Goal: Transaction & Acquisition: Purchase product/service

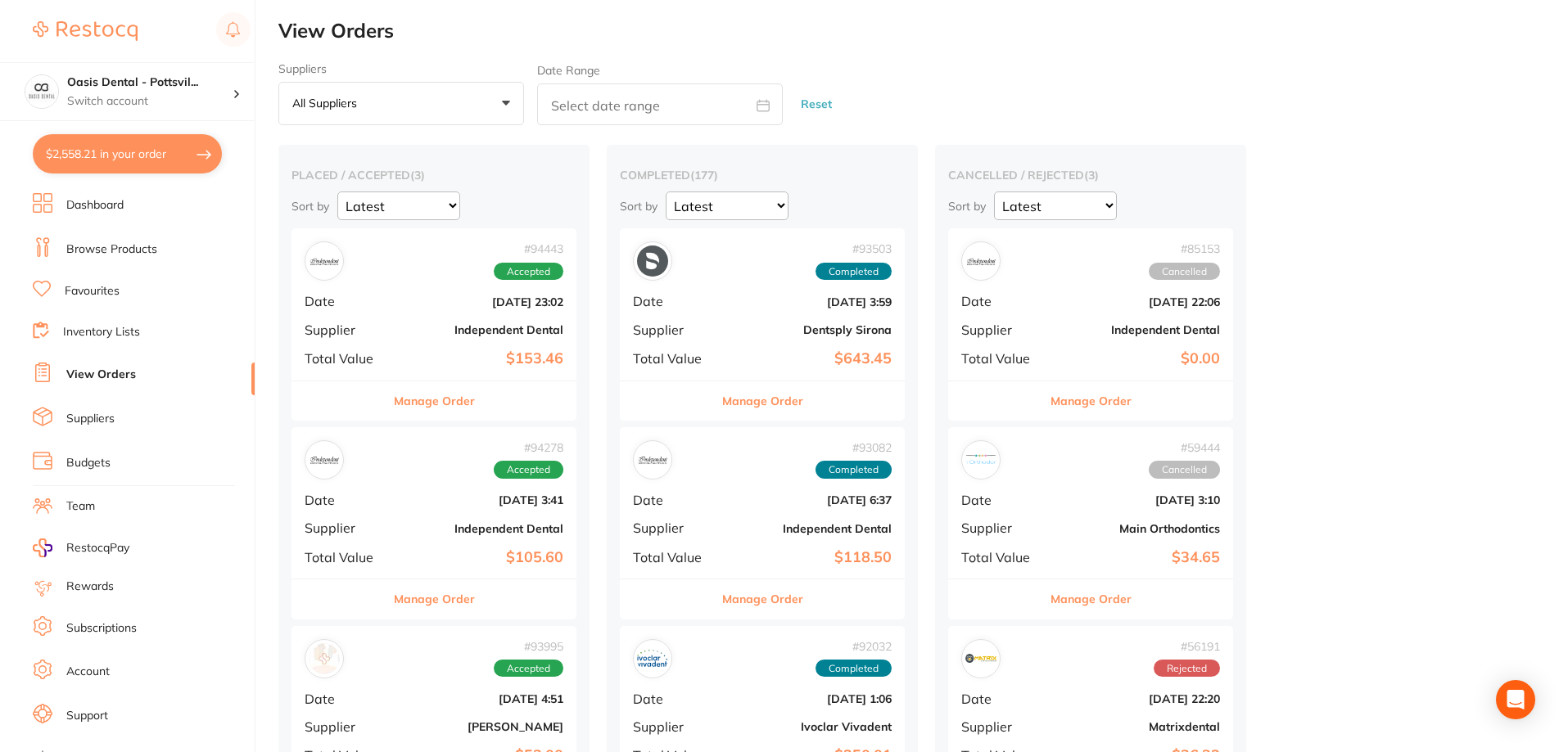
click at [77, 133] on section "Oasis Dental - Pottsvil... Switch account Oasis Dental - Pottsville $2,558.21 i…" at bounding box center [127, 376] width 256 height 752
click at [87, 142] on button "$2,558.21 in your order" at bounding box center [127, 154] width 189 height 39
checkbox input "true"
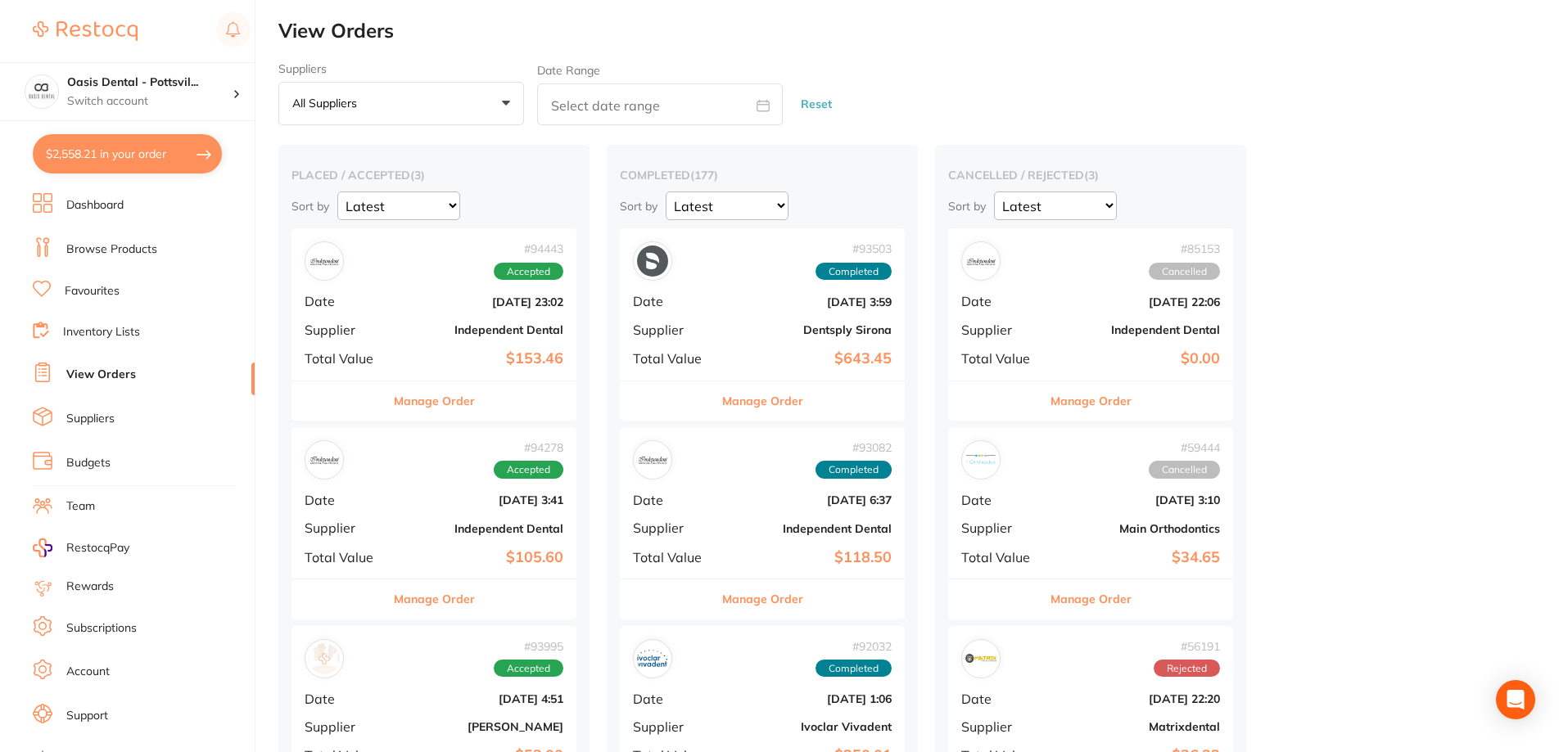
checkbox input "true"
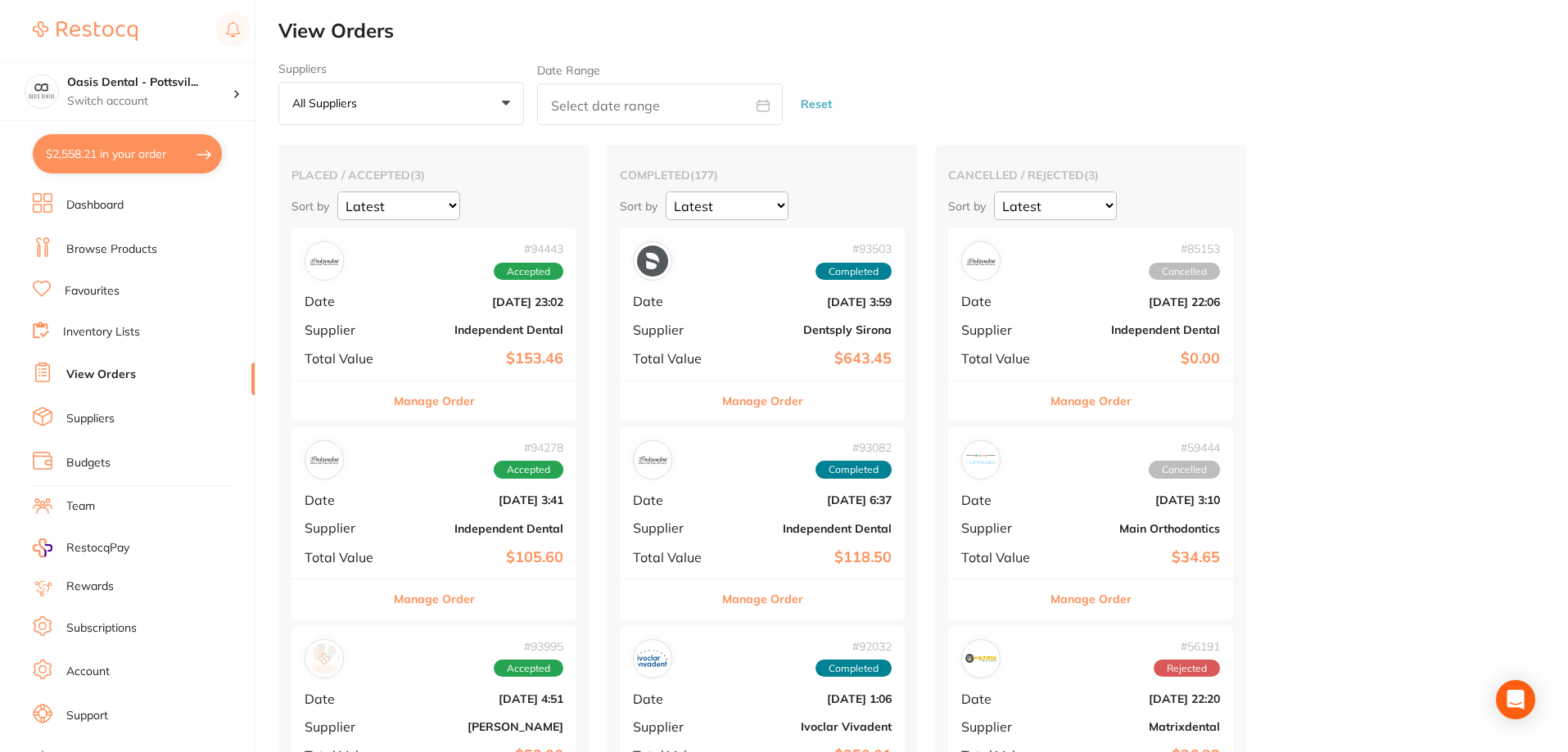
checkbox input "true"
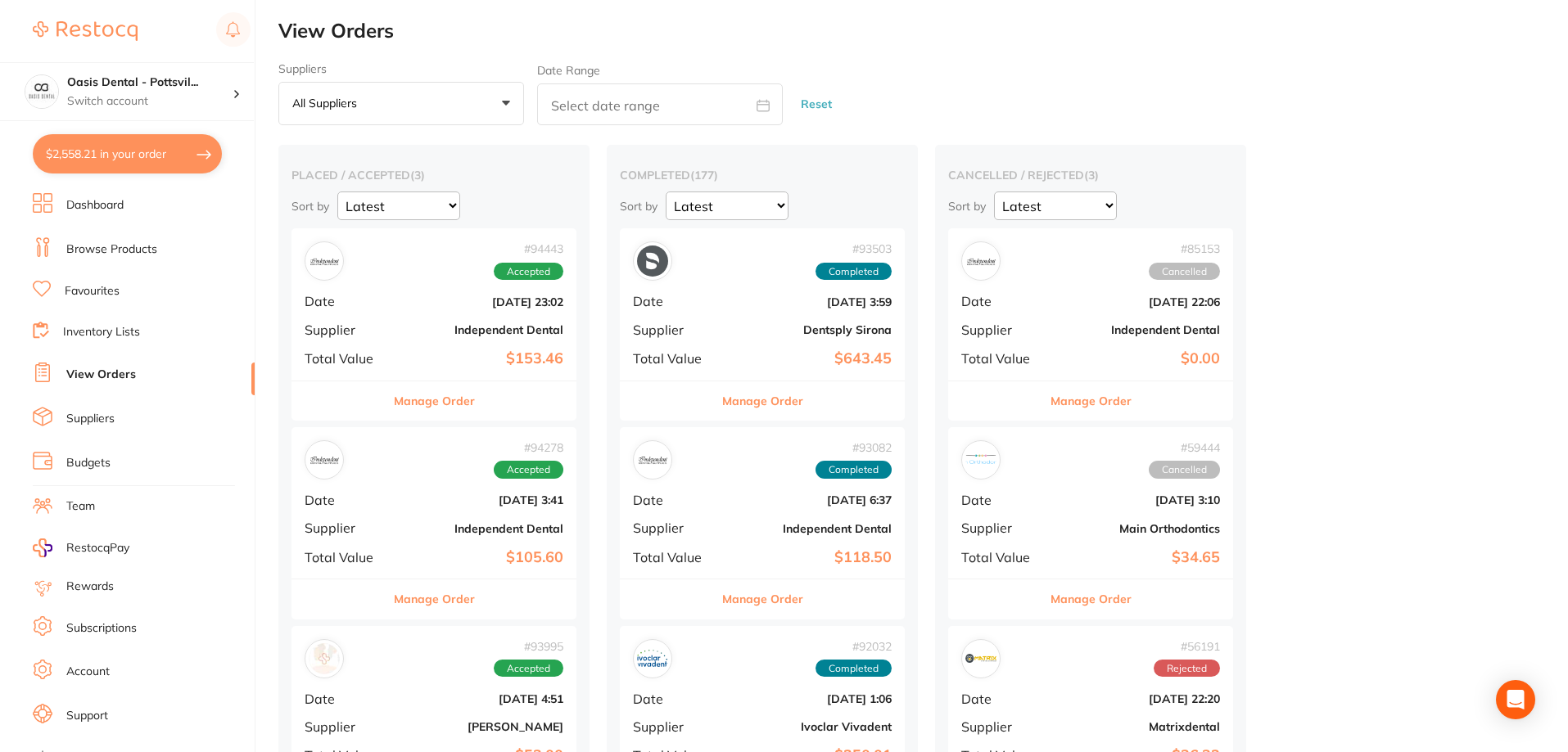
checkbox input "true"
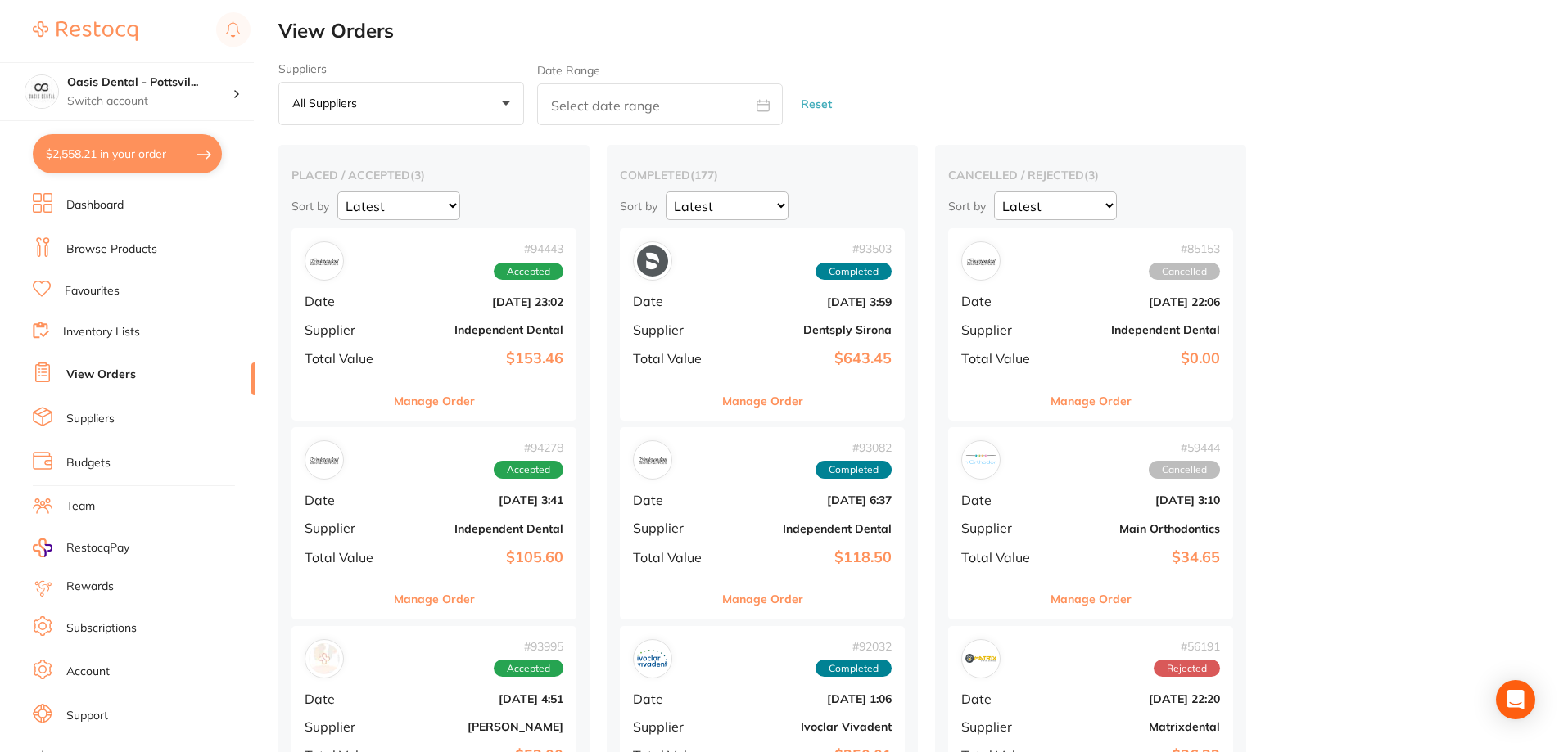
checkbox input "true"
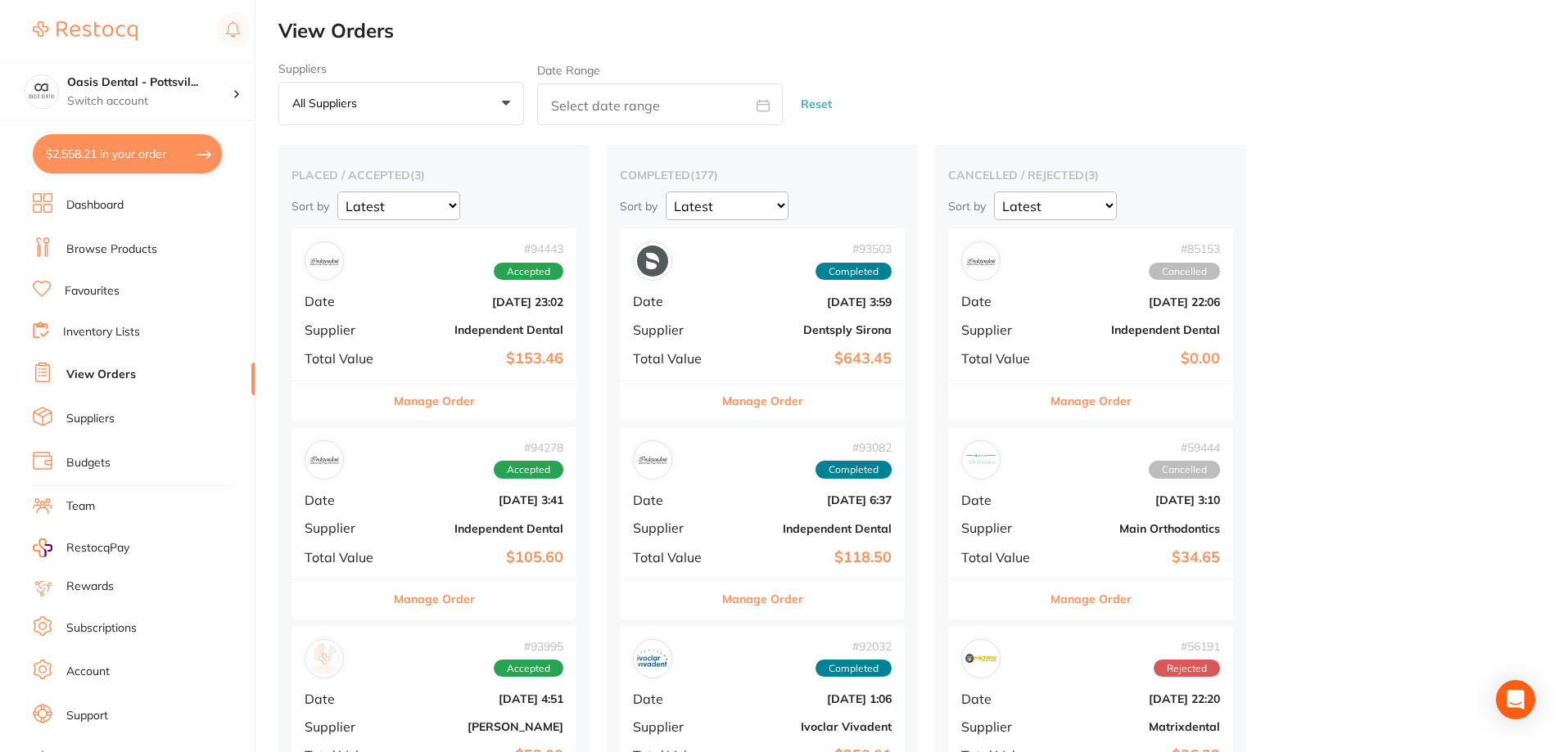
checkbox input "true"
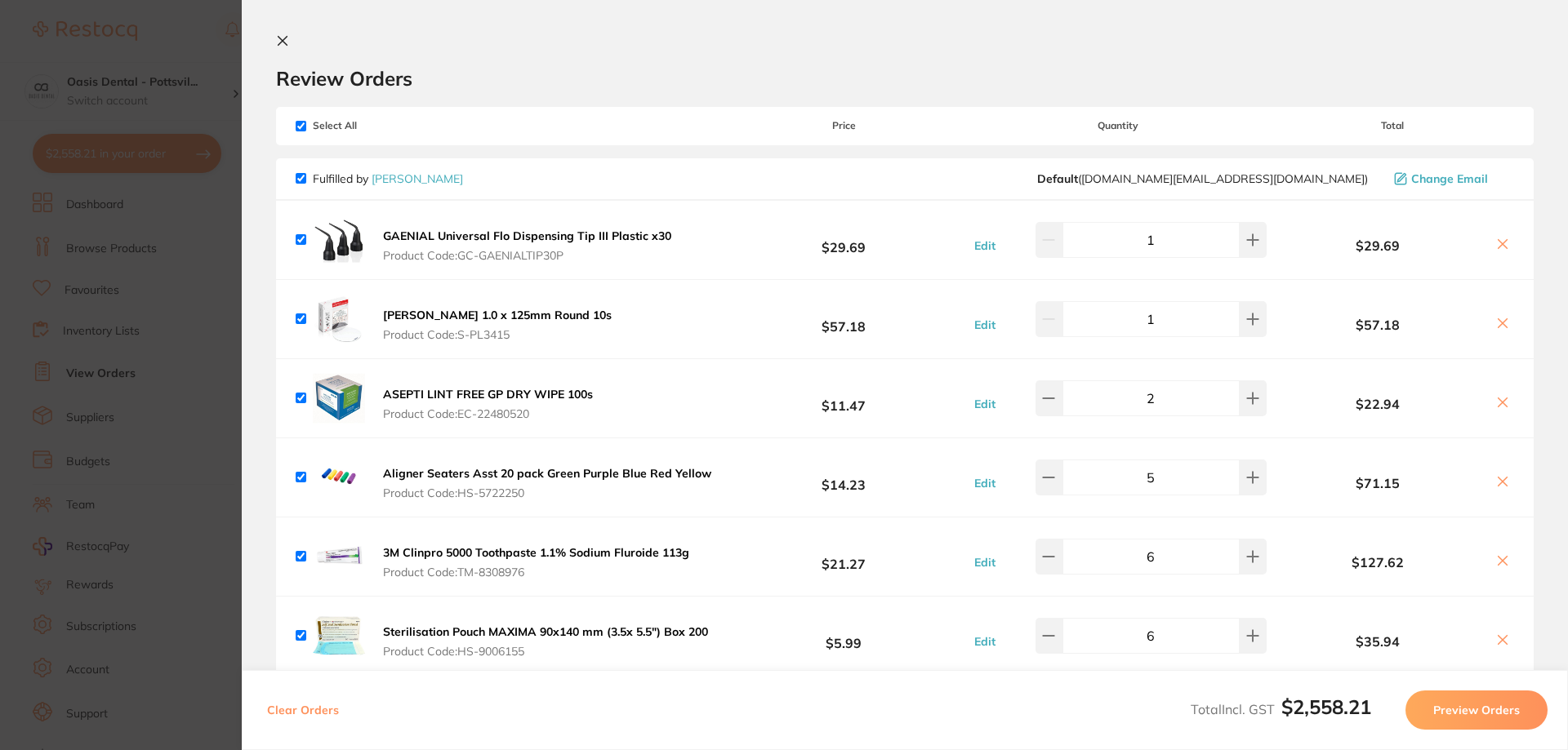
click at [302, 126] on input "checkbox" at bounding box center [301, 126] width 11 height 11
checkbox input "false"
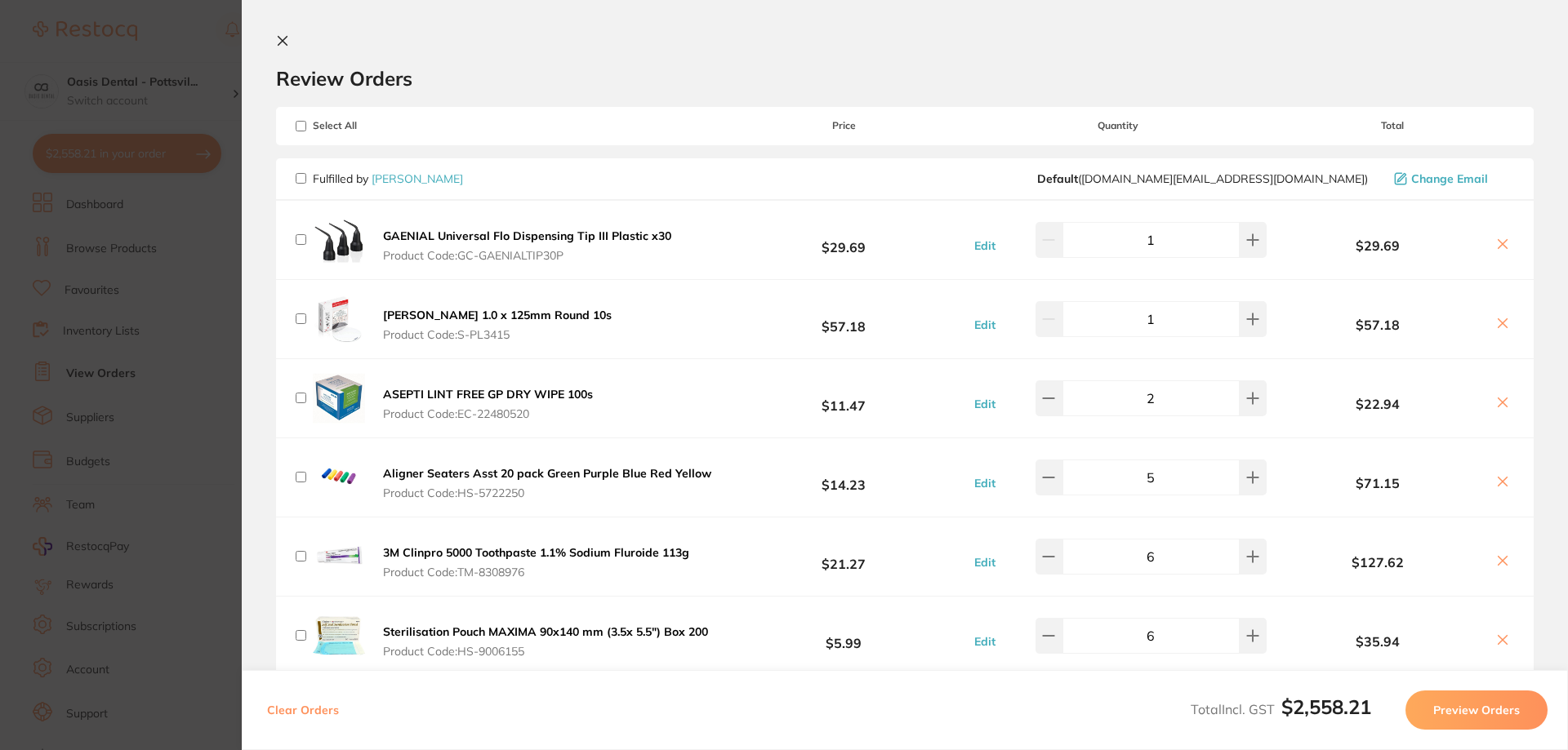
checkbox input "false"
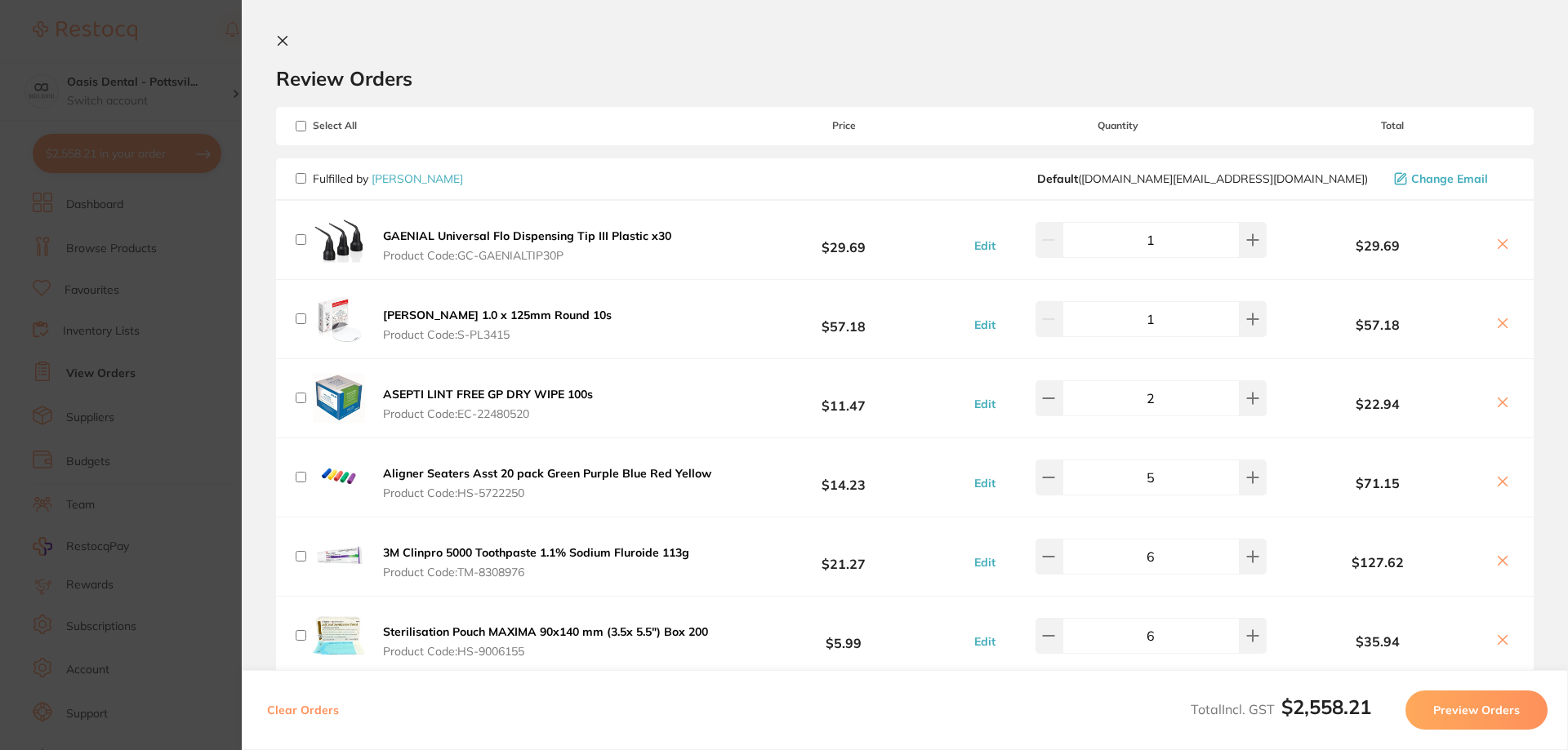
checkbox input "false"
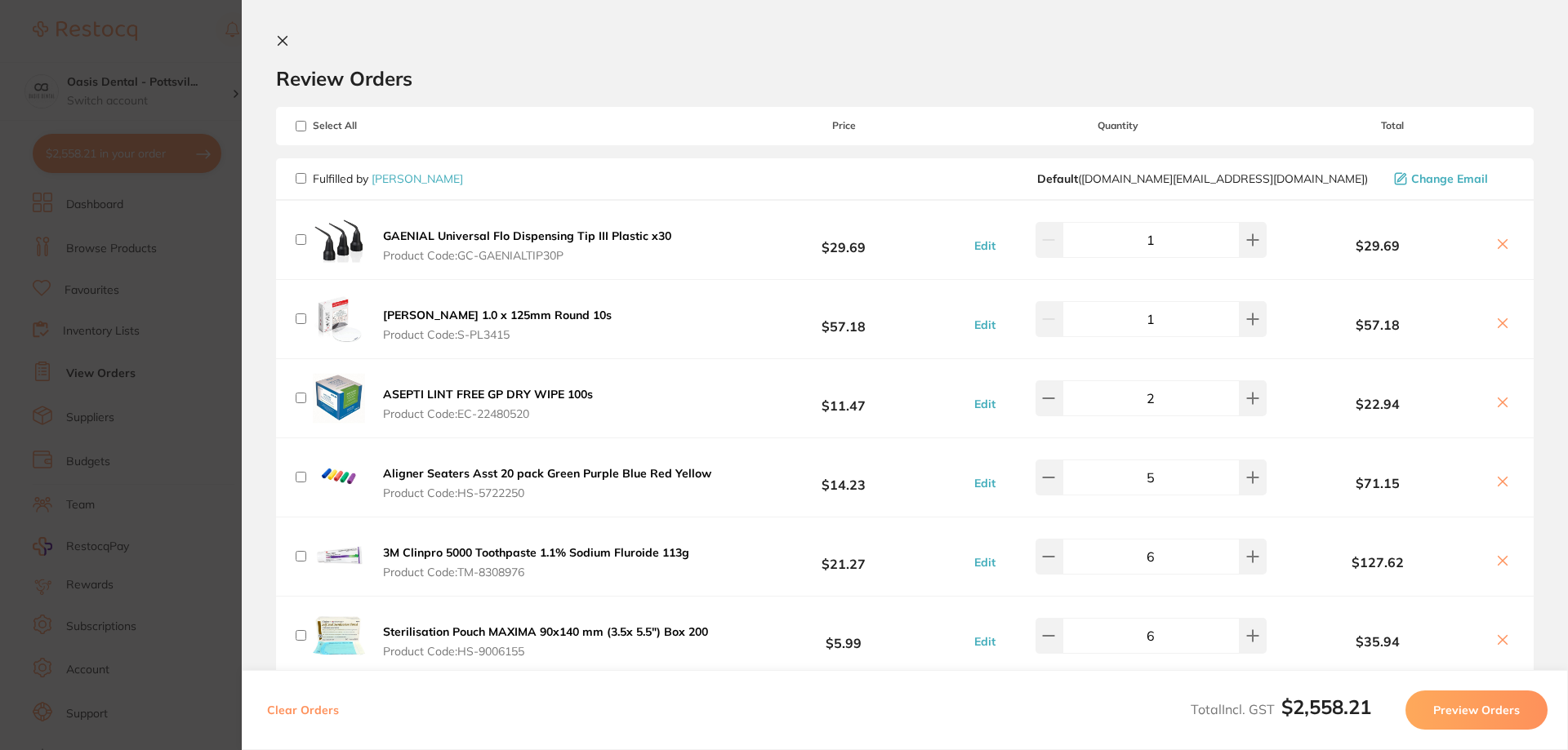
checkbox input "false"
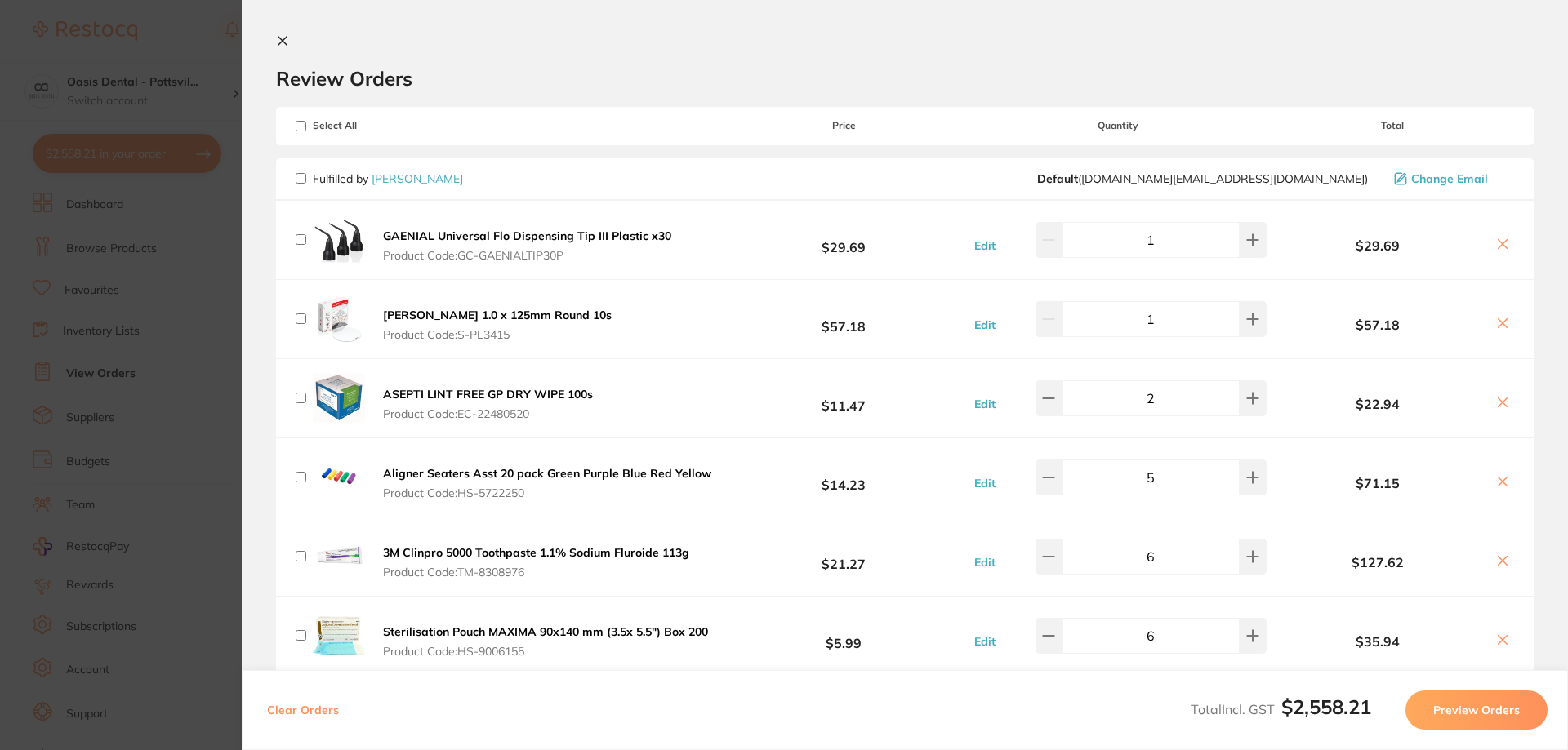
checkbox input "false"
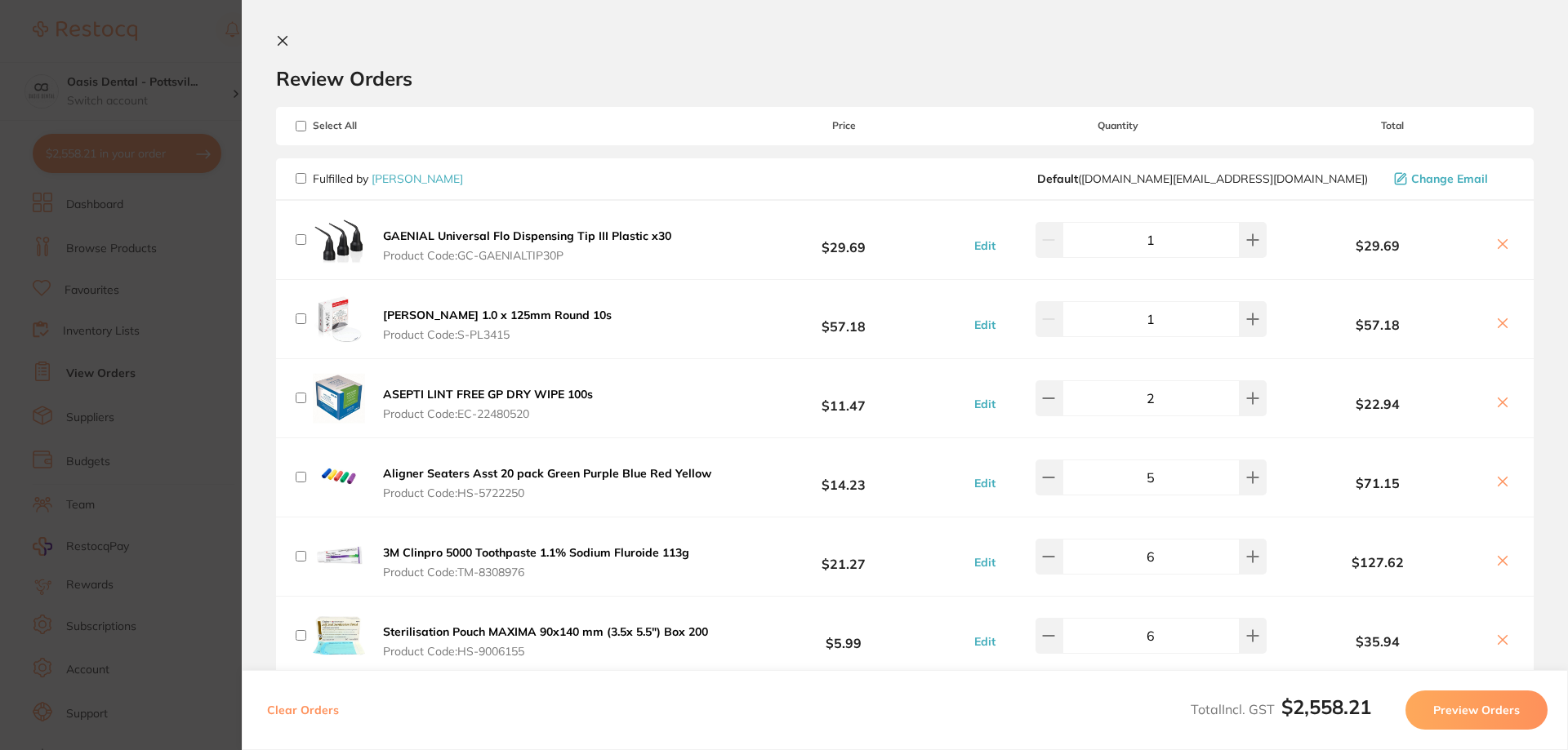
checkbox input "false"
click at [303, 317] on input "checkbox" at bounding box center [301, 319] width 11 height 11
checkbox input "true"
click at [1467, 707] on button "Preview Orders" at bounding box center [1477, 710] width 142 height 39
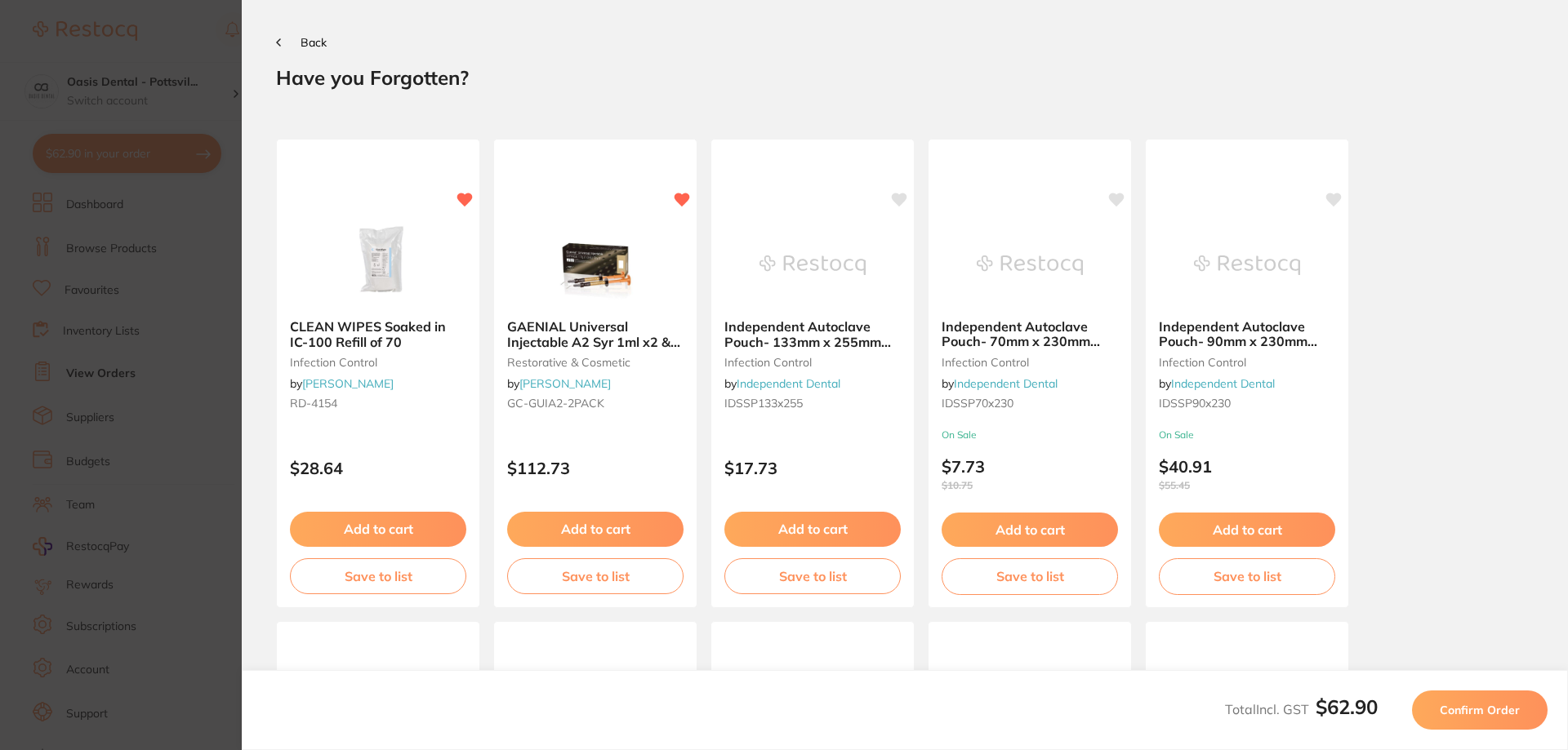
click at [301, 43] on span "Back" at bounding box center [313, 43] width 26 height 15
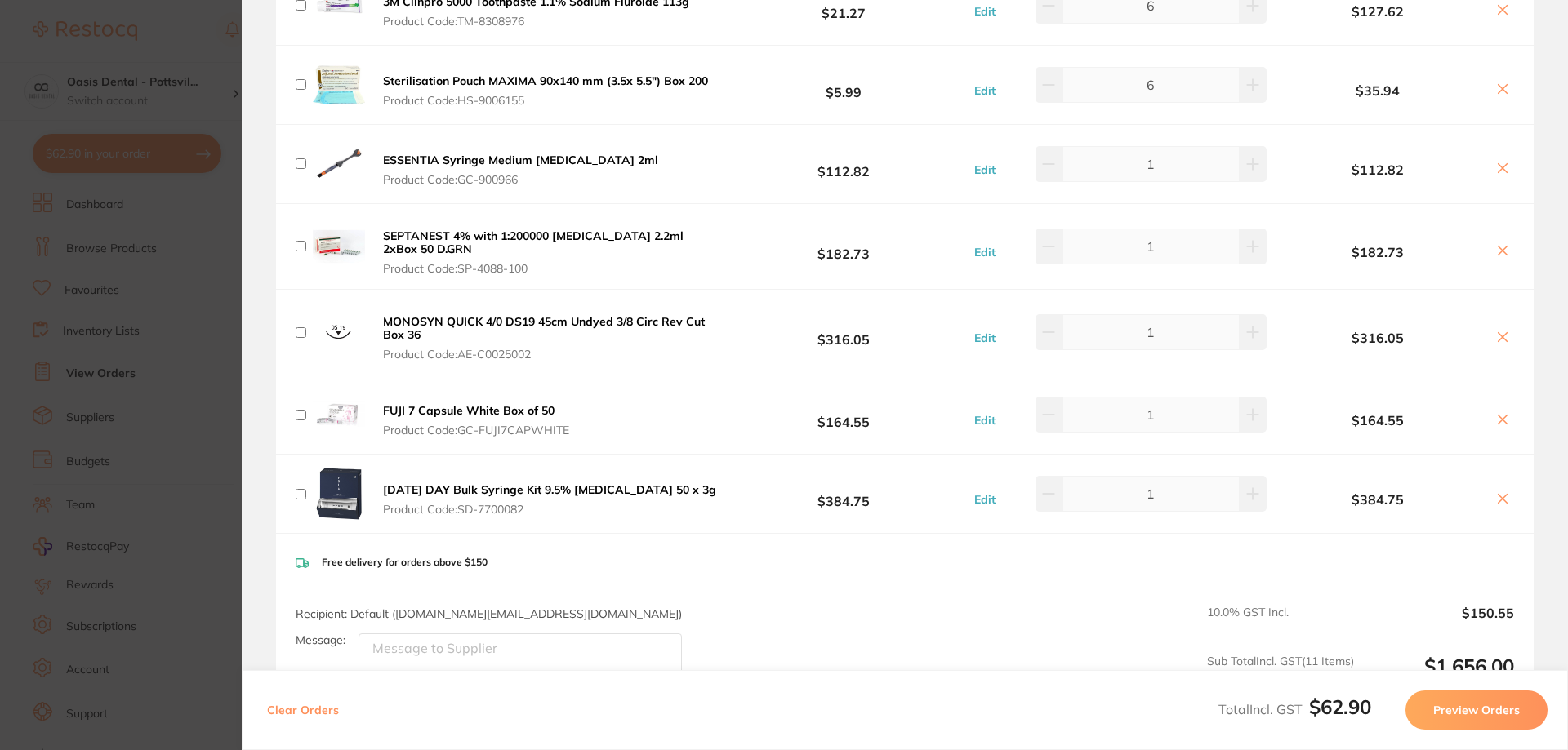
scroll to position [572, 0]
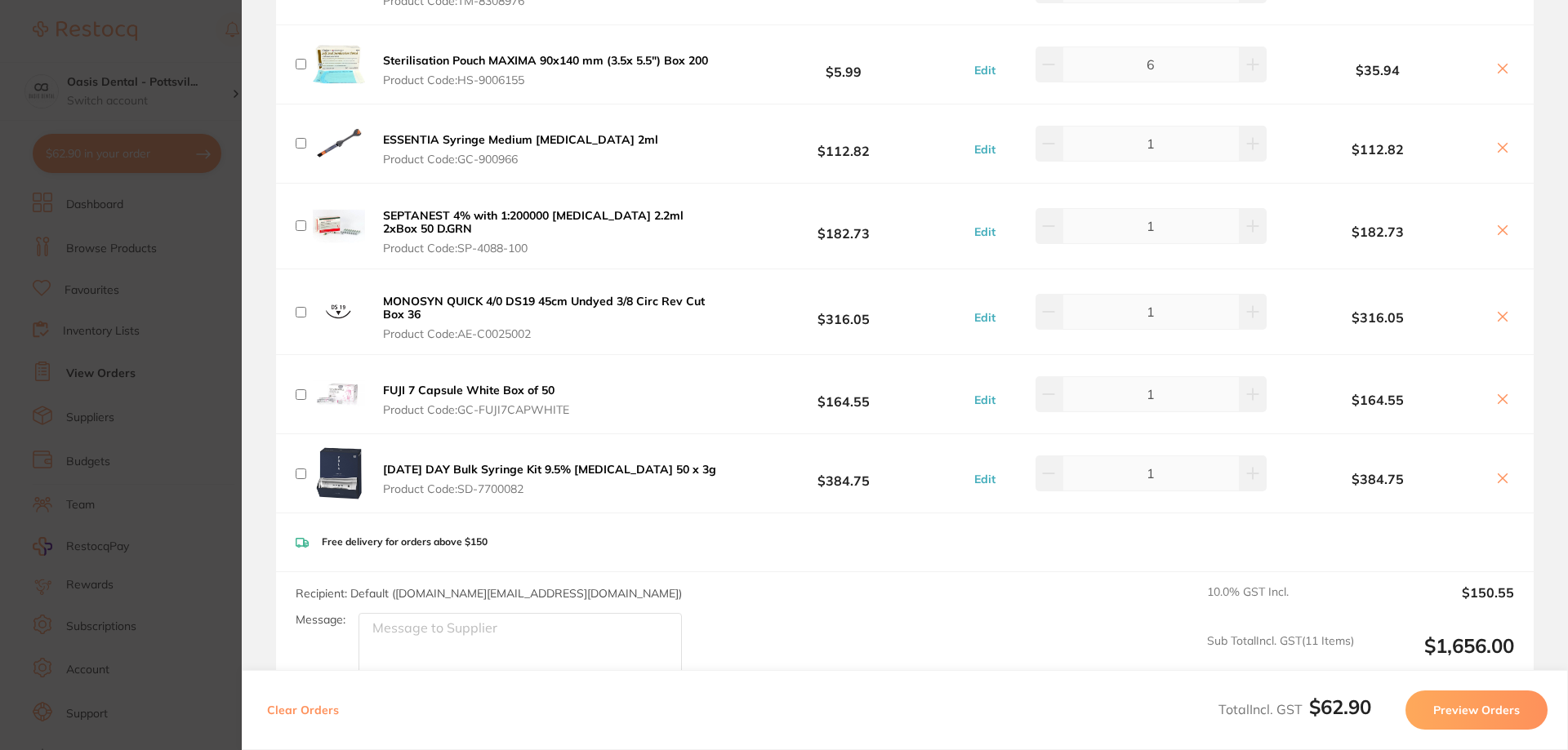
click at [299, 394] on input "checkbox" at bounding box center [301, 395] width 11 height 11
checkbox input "true"
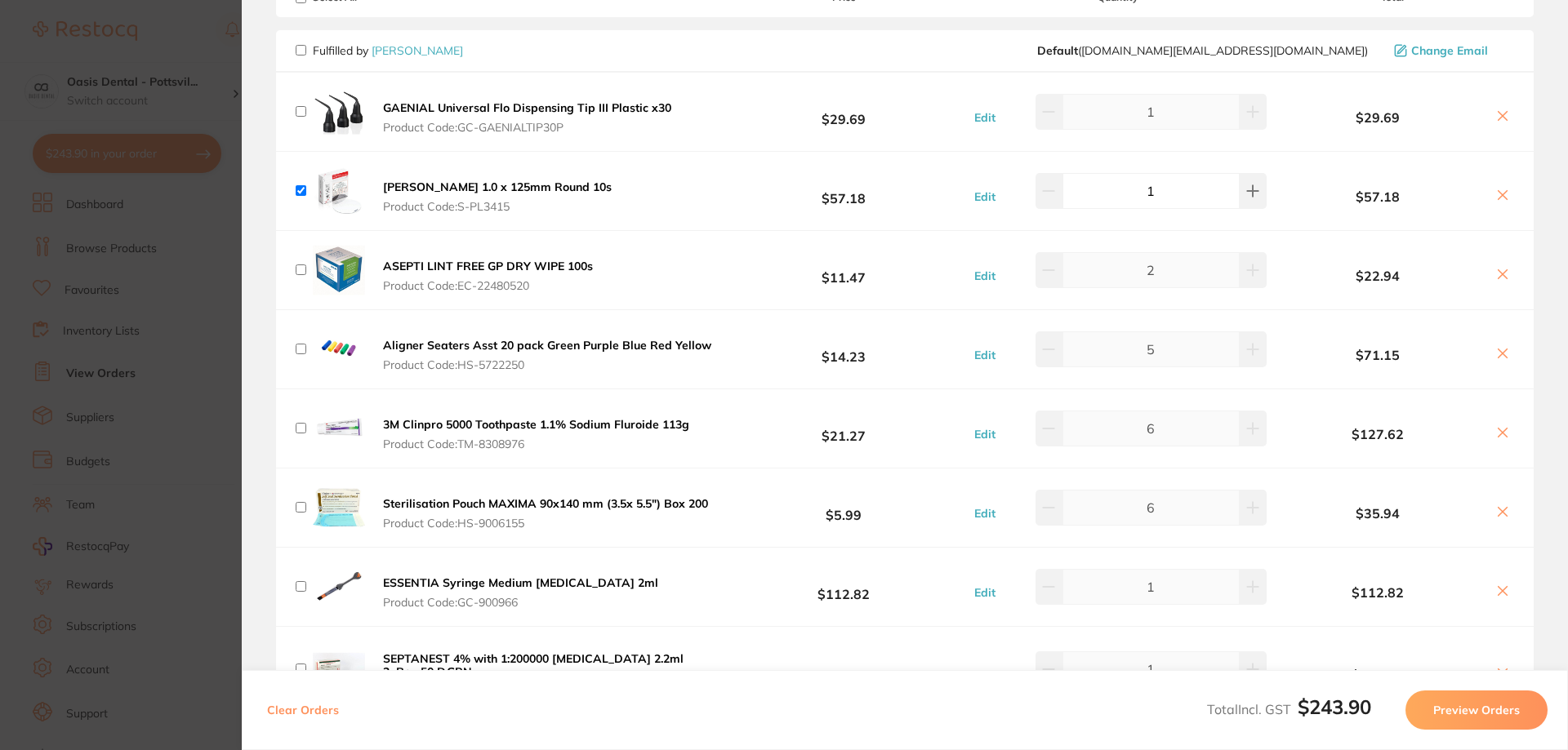
scroll to position [82, 0]
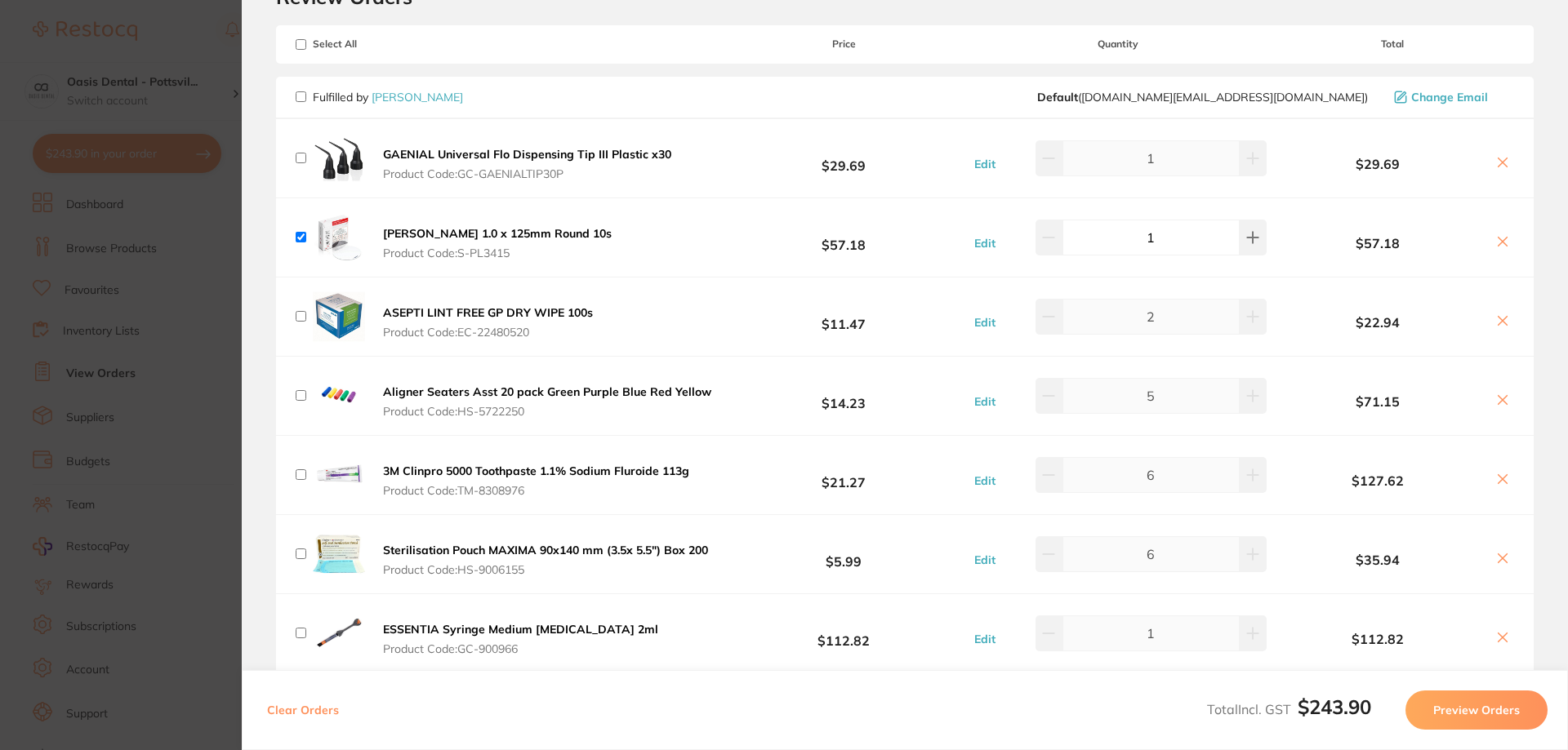
click at [299, 556] on input "checkbox" at bounding box center [301, 554] width 11 height 11
checkbox input "true"
click at [297, 158] on input "checkbox" at bounding box center [301, 158] width 11 height 11
checkbox input "true"
click at [1252, 155] on button at bounding box center [1253, 158] width 27 height 36
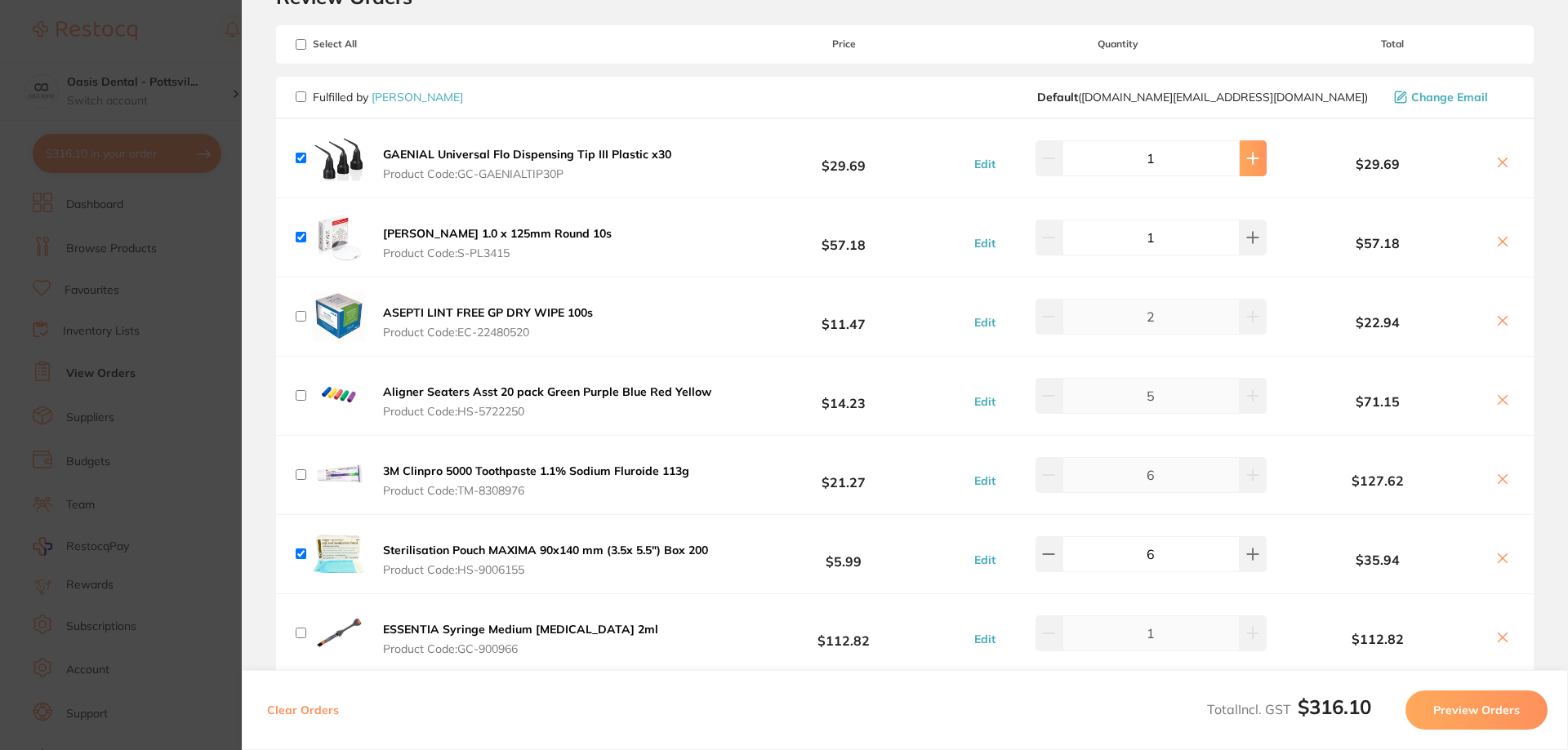
type input "2"
click at [1245, 251] on button at bounding box center [1253, 237] width 27 height 36
type input "2"
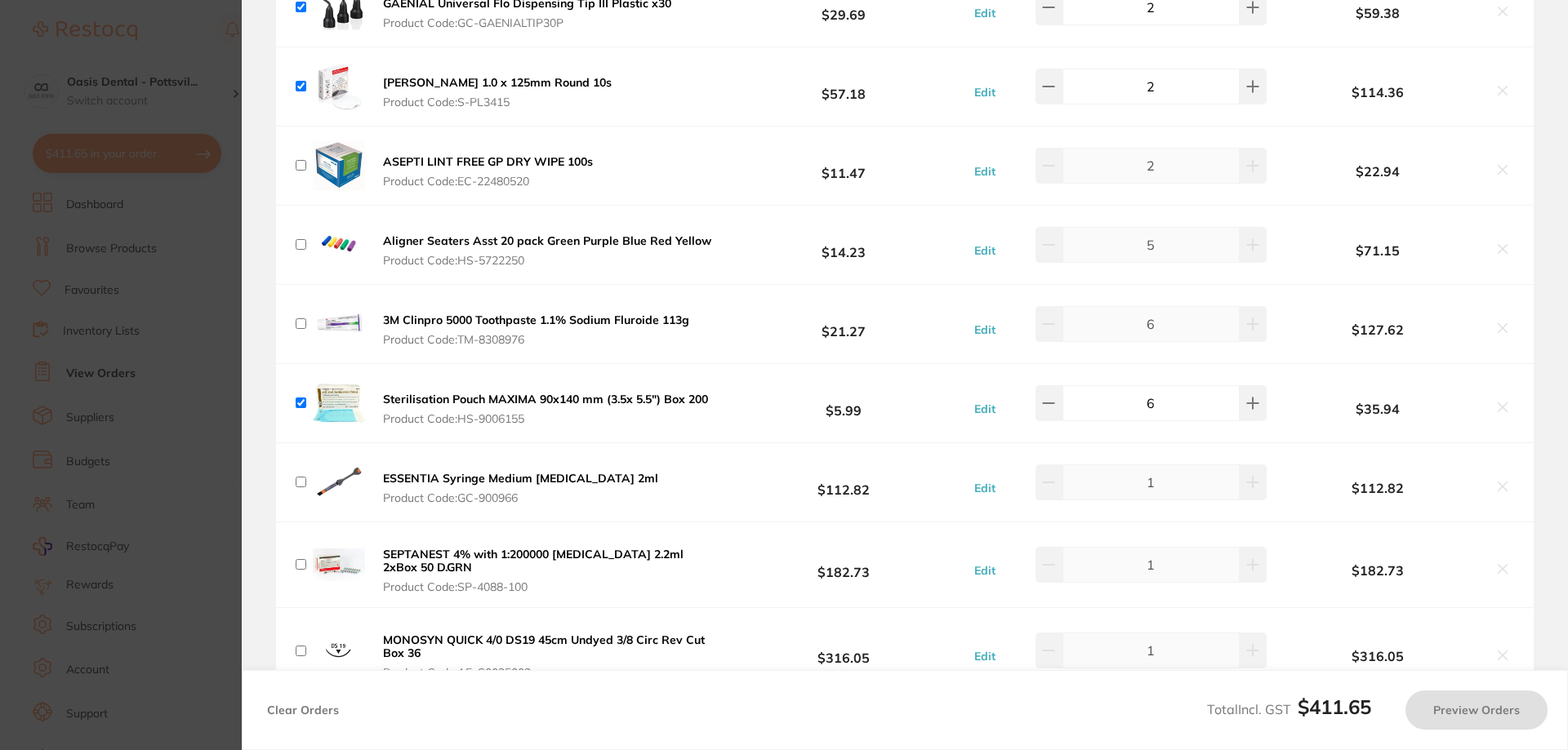
scroll to position [245, 0]
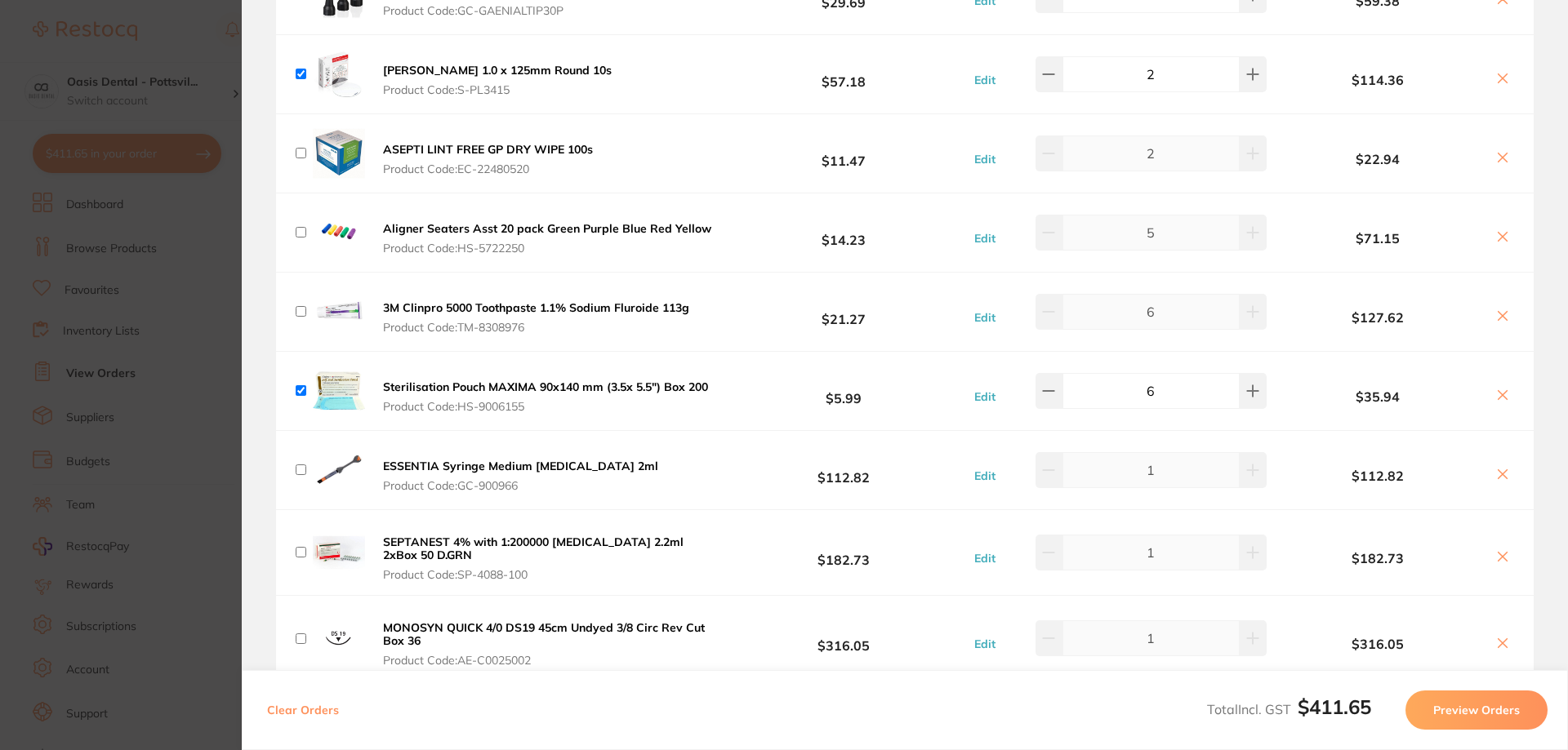
click at [300, 311] on input "checkbox" at bounding box center [301, 312] width 11 height 11
checkbox input "true"
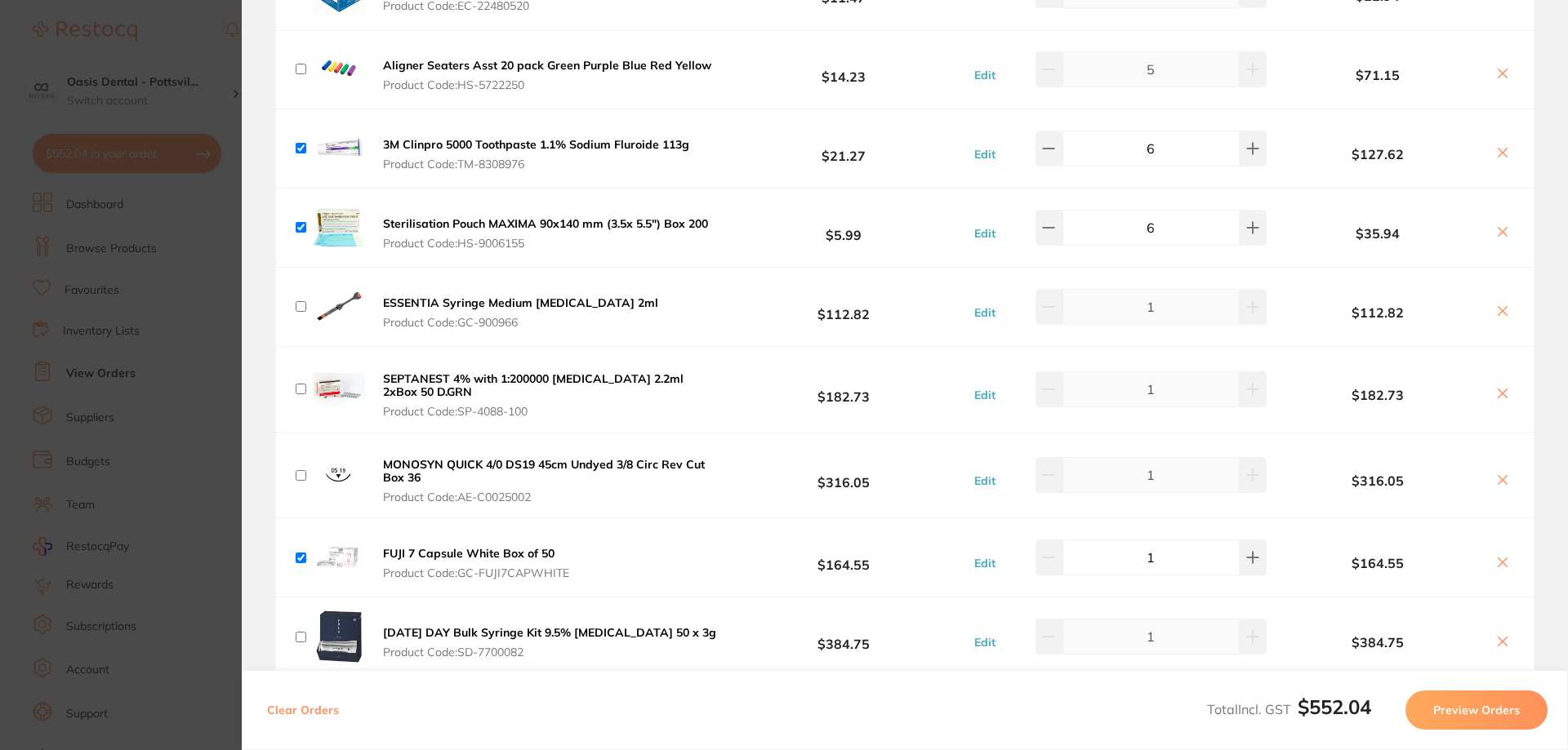
scroll to position [490, 0]
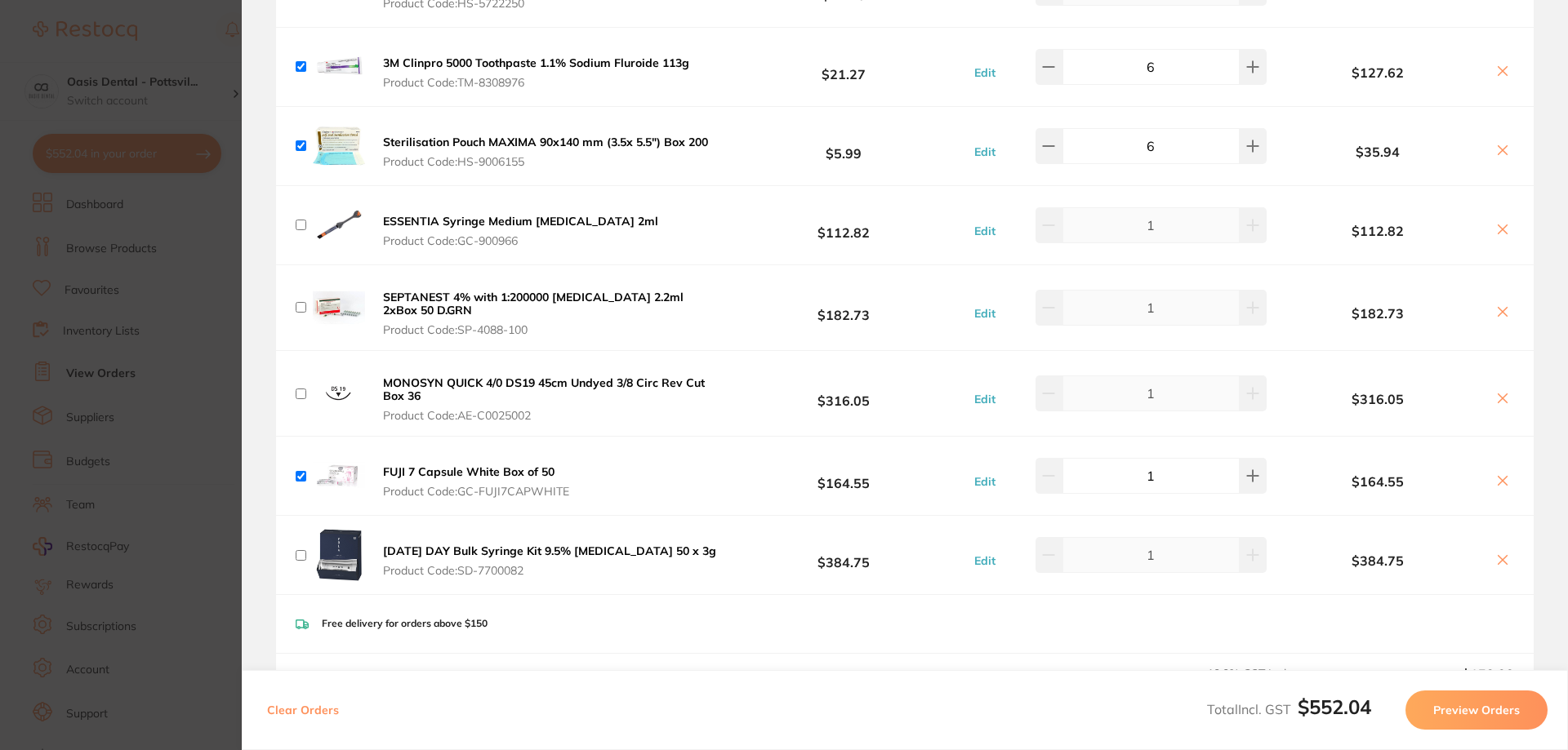
click at [300, 559] on input "checkbox" at bounding box center [301, 556] width 11 height 11
checkbox input "true"
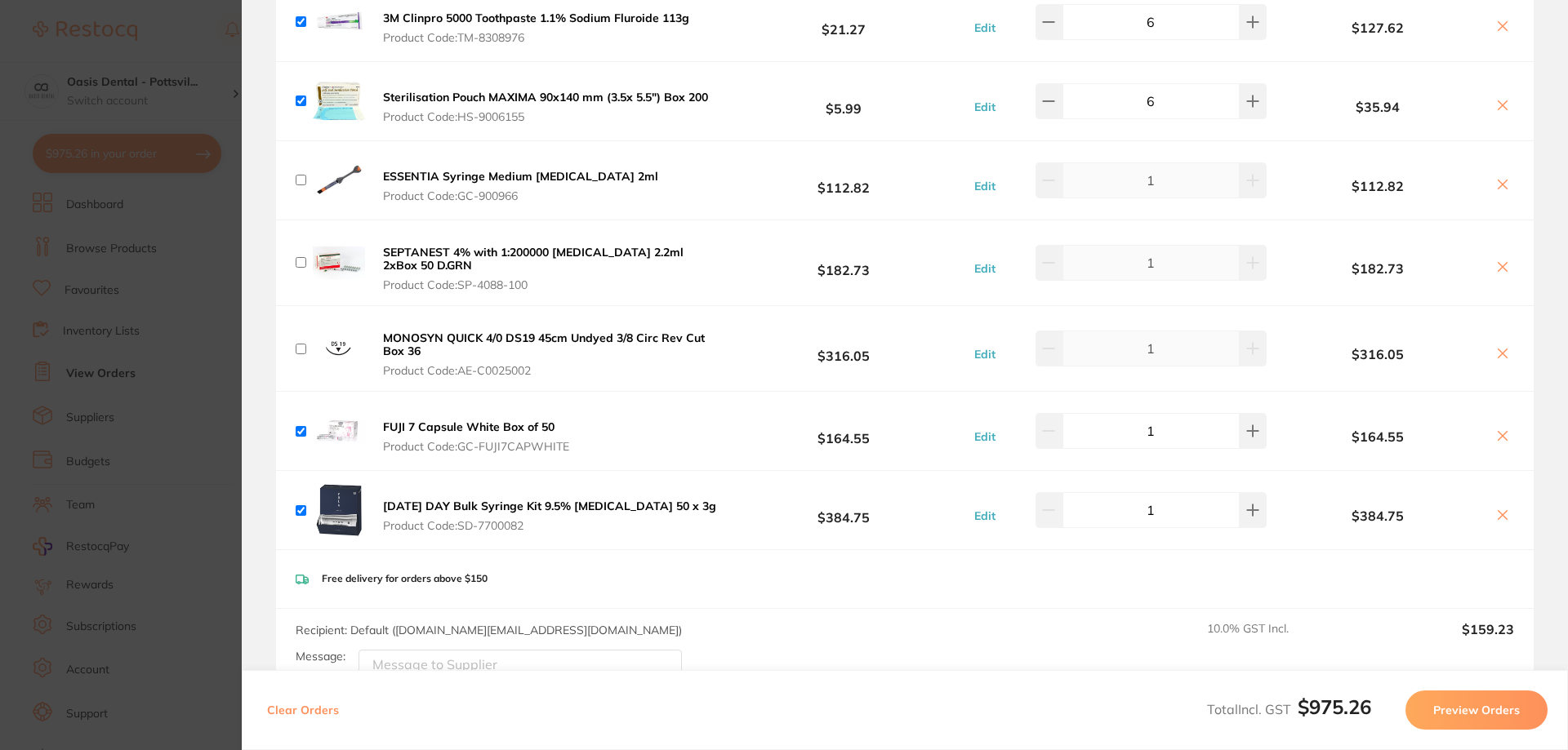
scroll to position [572, 0]
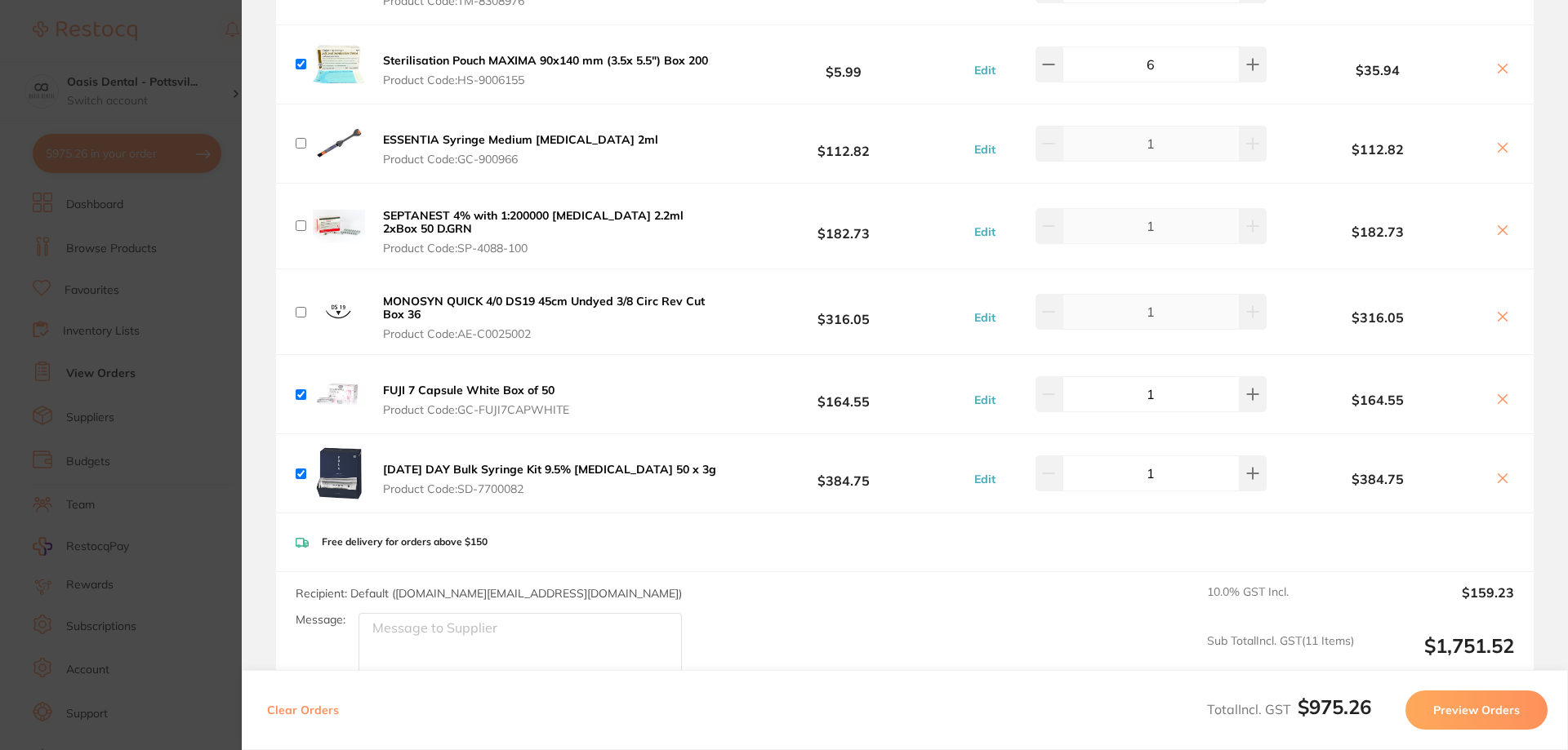
click at [1467, 711] on button "Preview Orders" at bounding box center [1477, 710] width 142 height 39
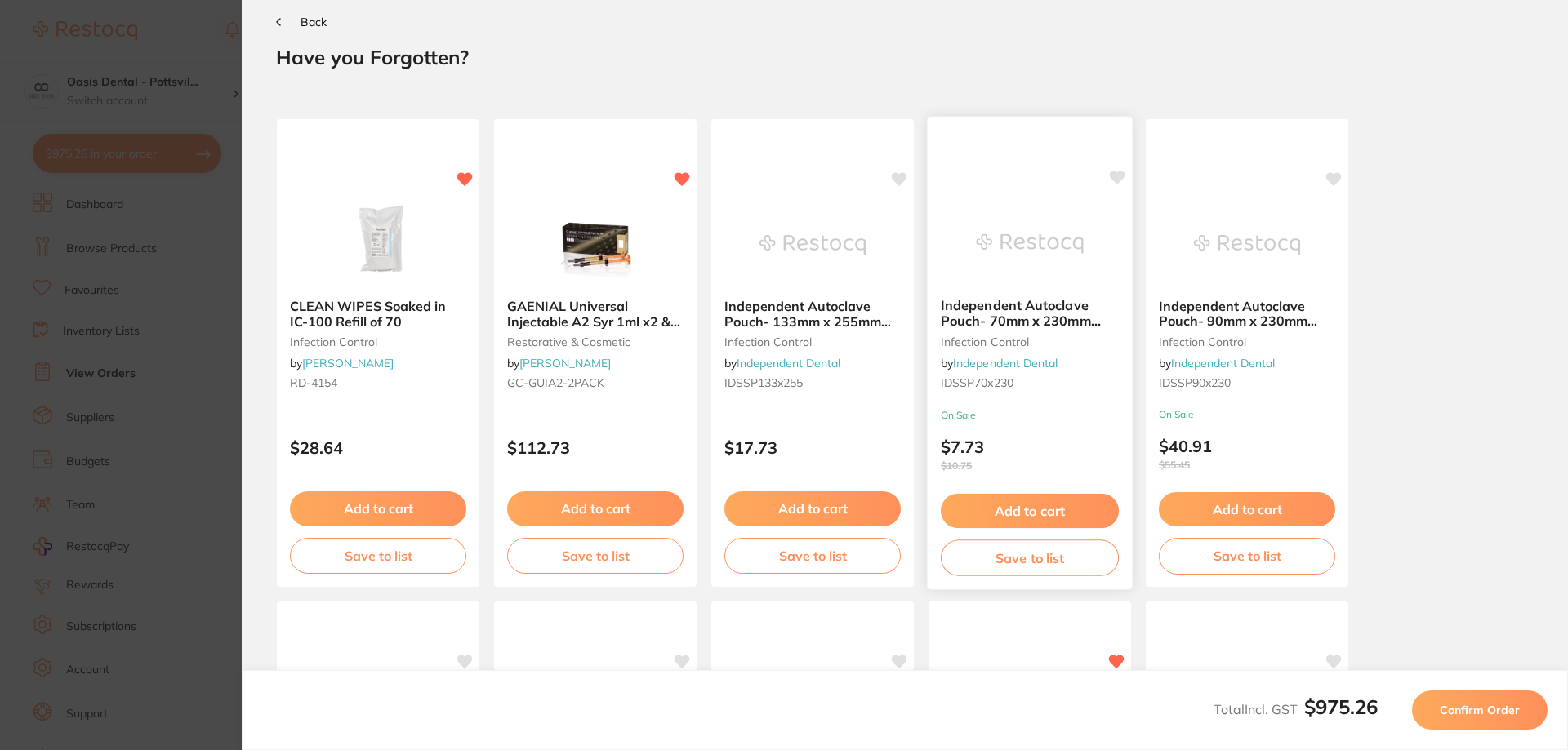
scroll to position [0, 0]
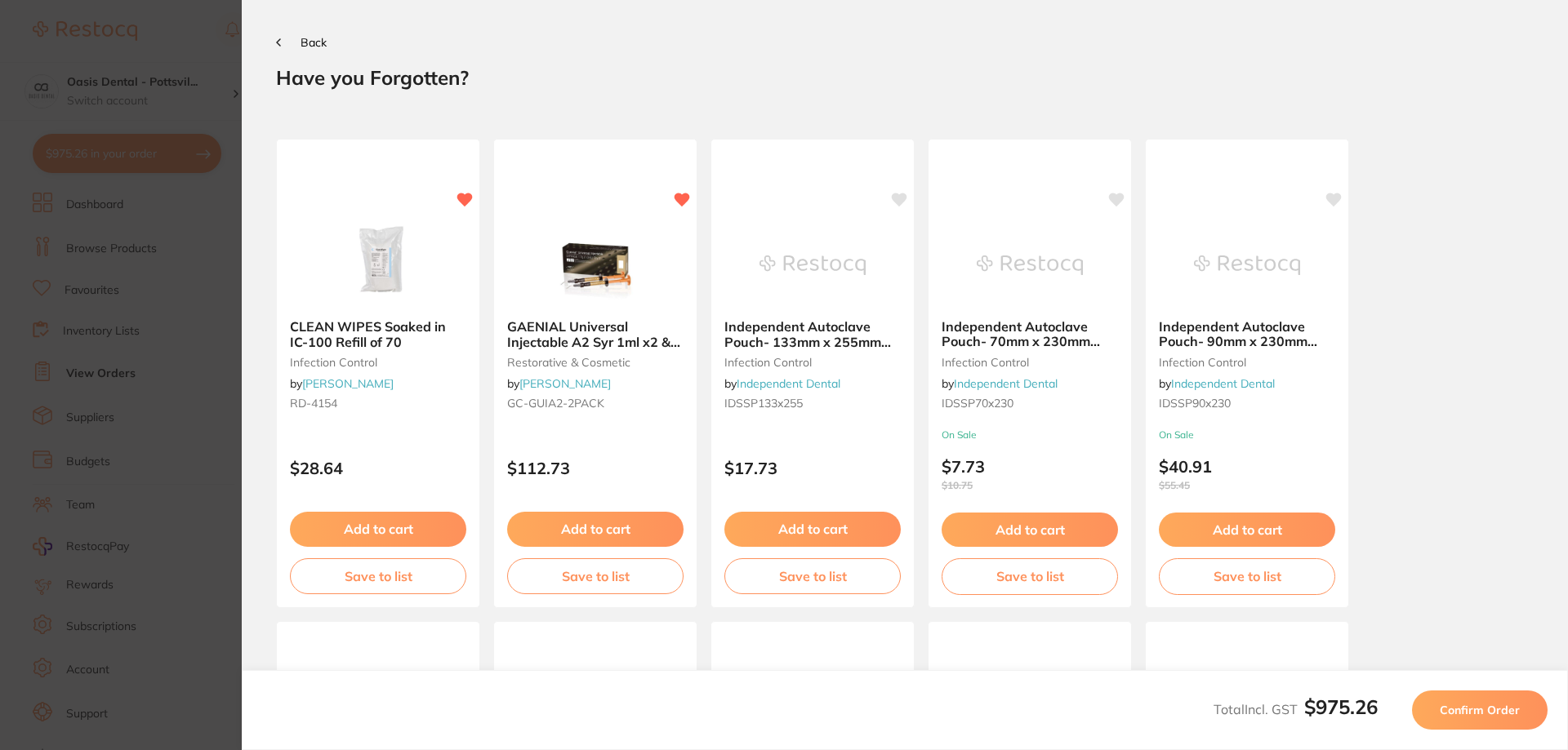
click at [1462, 714] on span "Confirm Order" at bounding box center [1479, 710] width 80 height 15
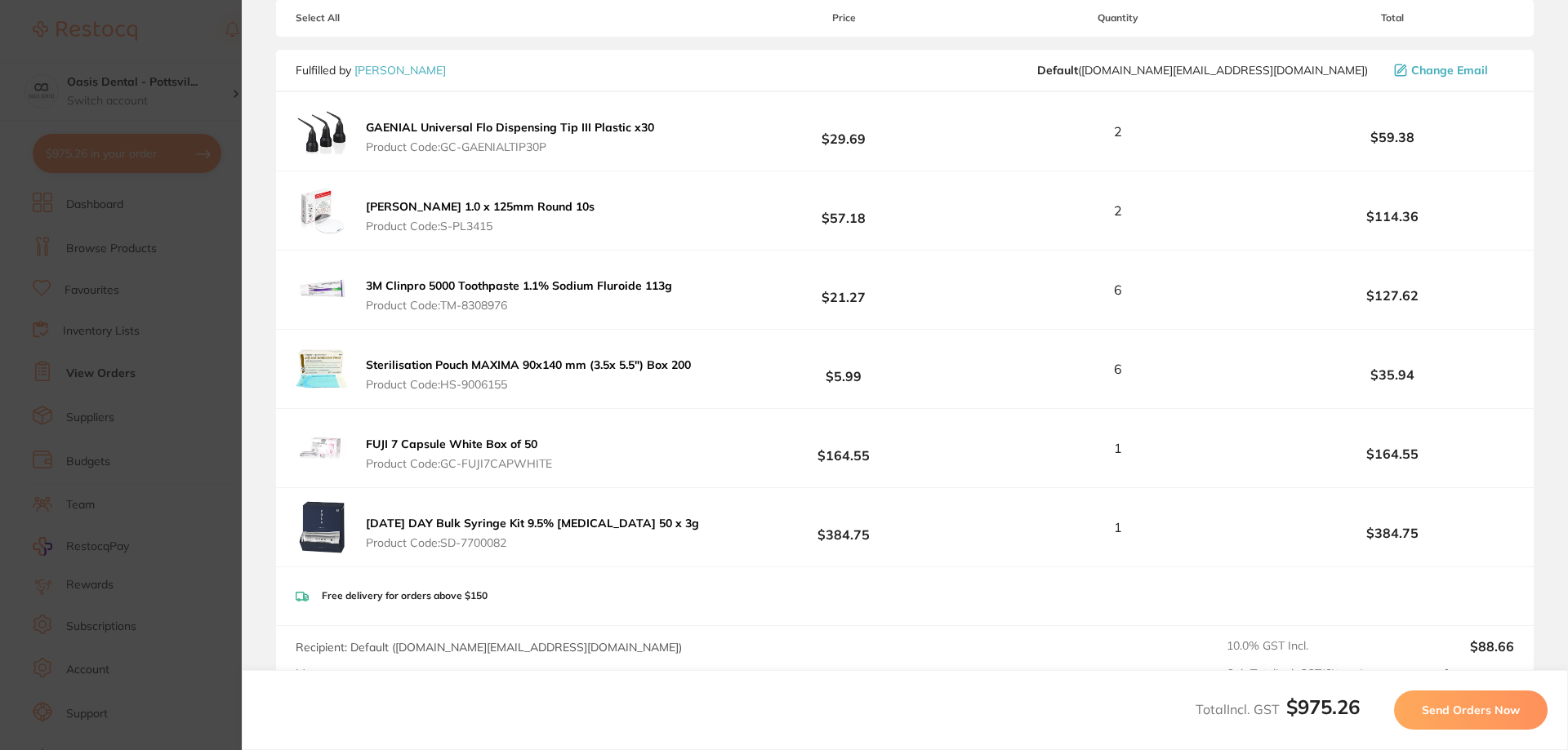
scroll to position [327, 0]
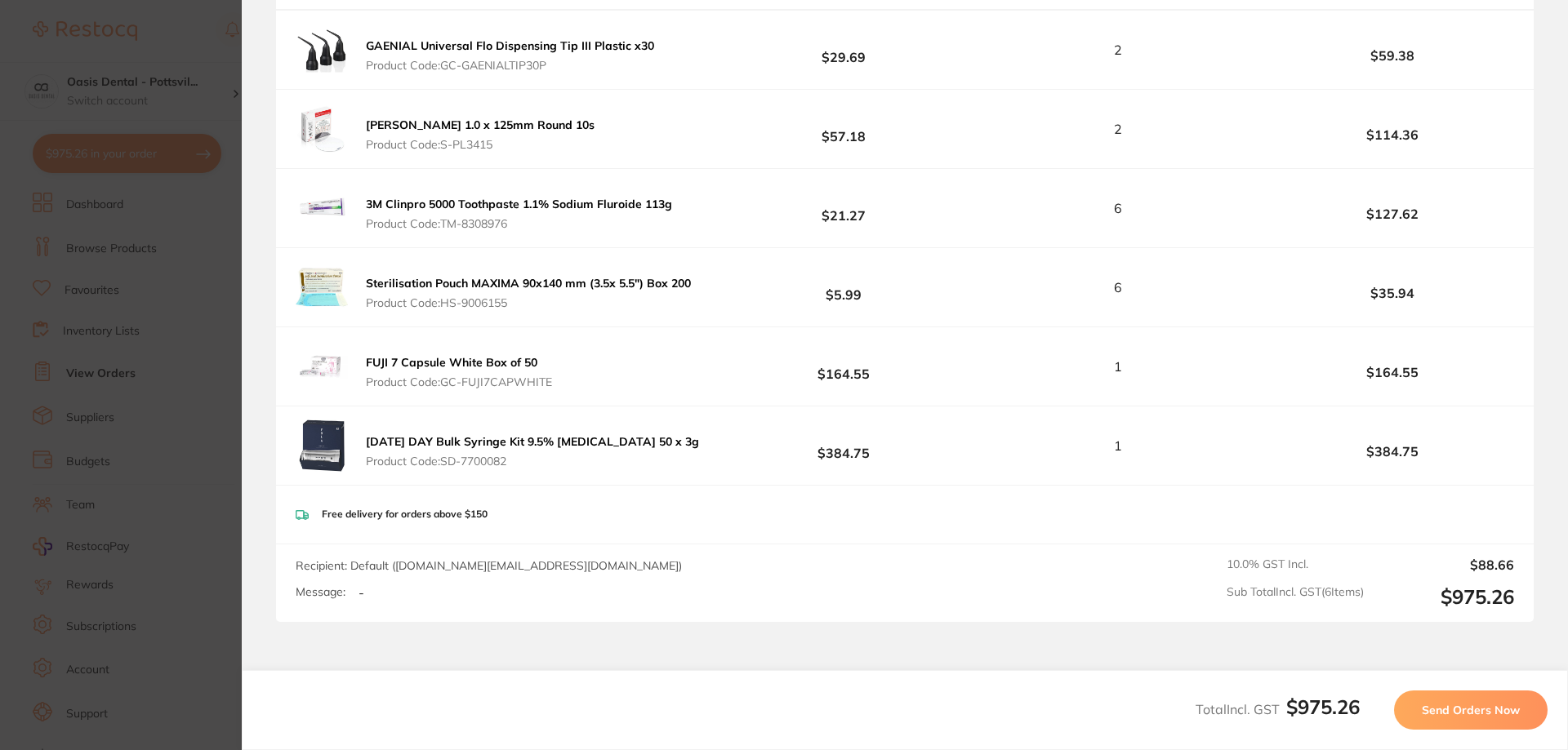
click at [1457, 706] on span "Send Orders Now" at bounding box center [1470, 710] width 98 height 15
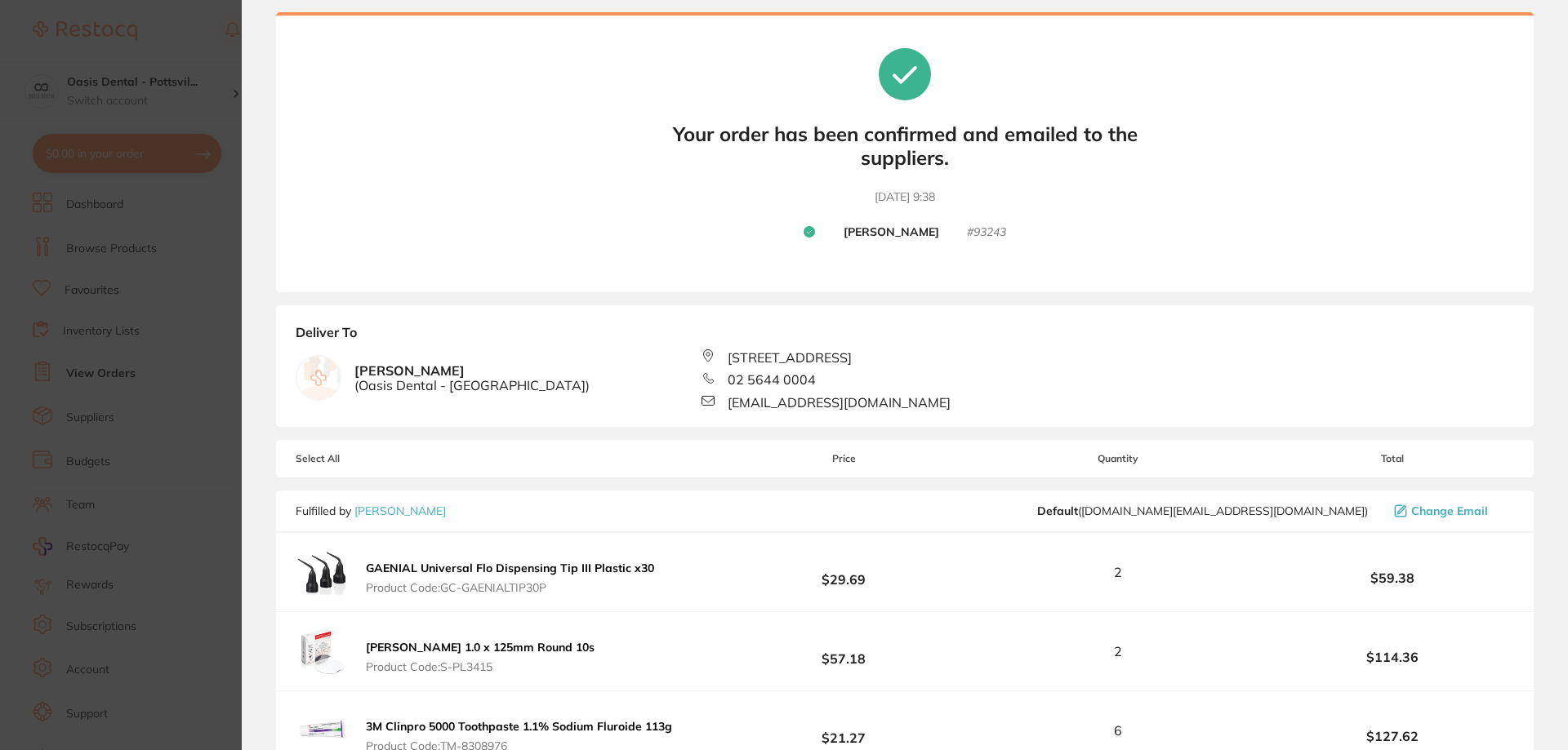
scroll to position [0, 0]
